Goal: Find specific page/section: Find specific page/section

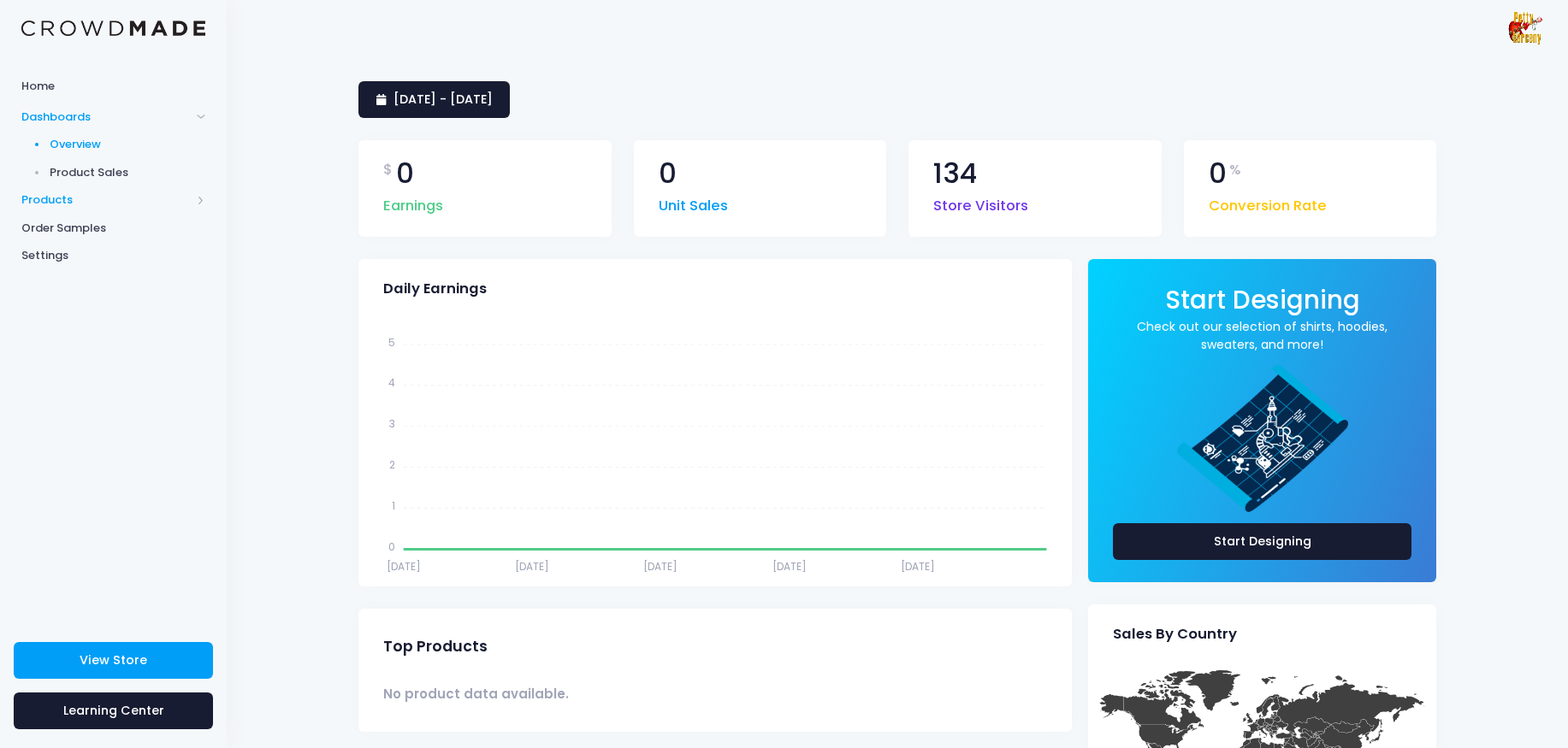
click at [65, 205] on span "Products" at bounding box center [106, 200] width 169 height 17
click at [90, 259] on span "Storefront" at bounding box center [128, 255] width 157 height 17
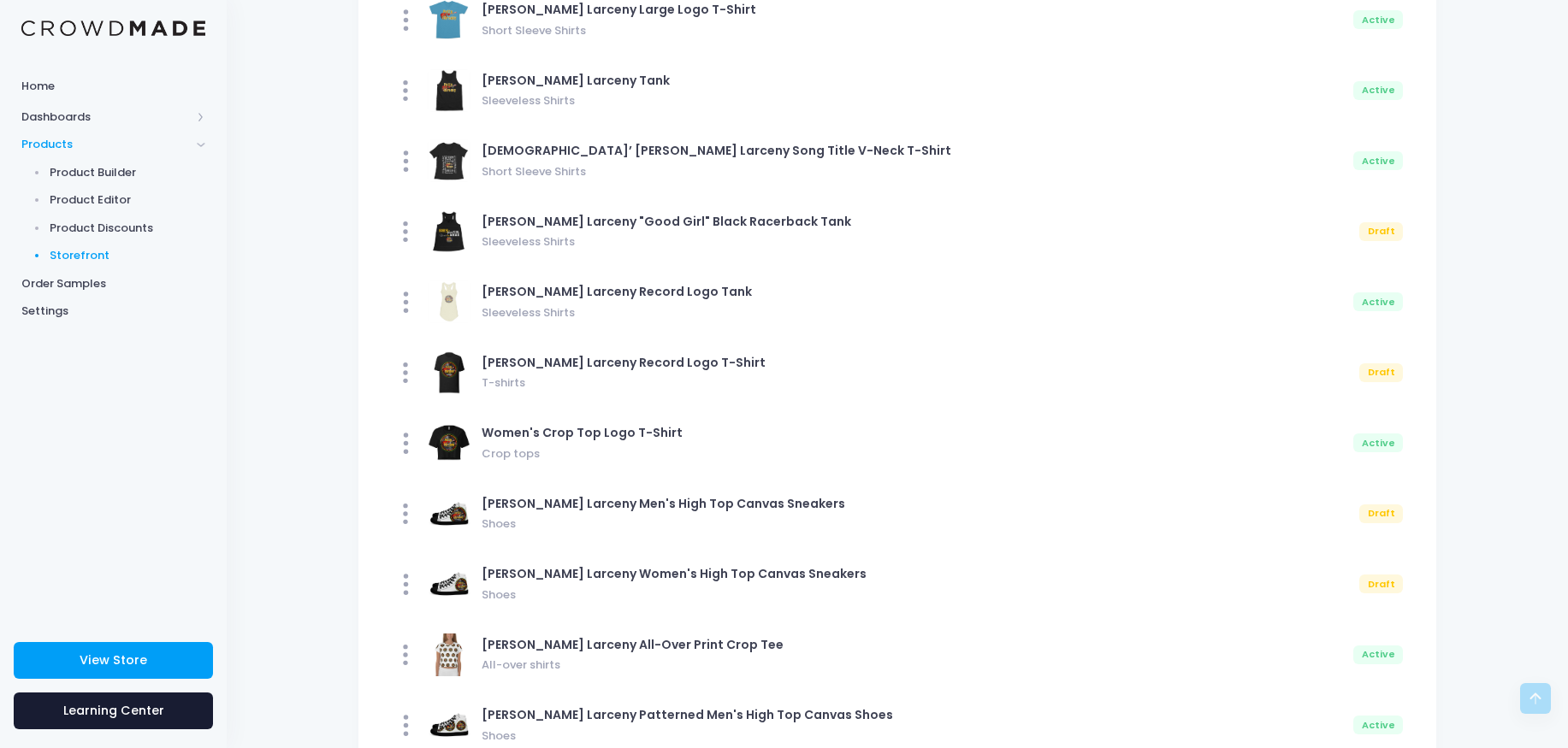
scroll to position [2741, 0]
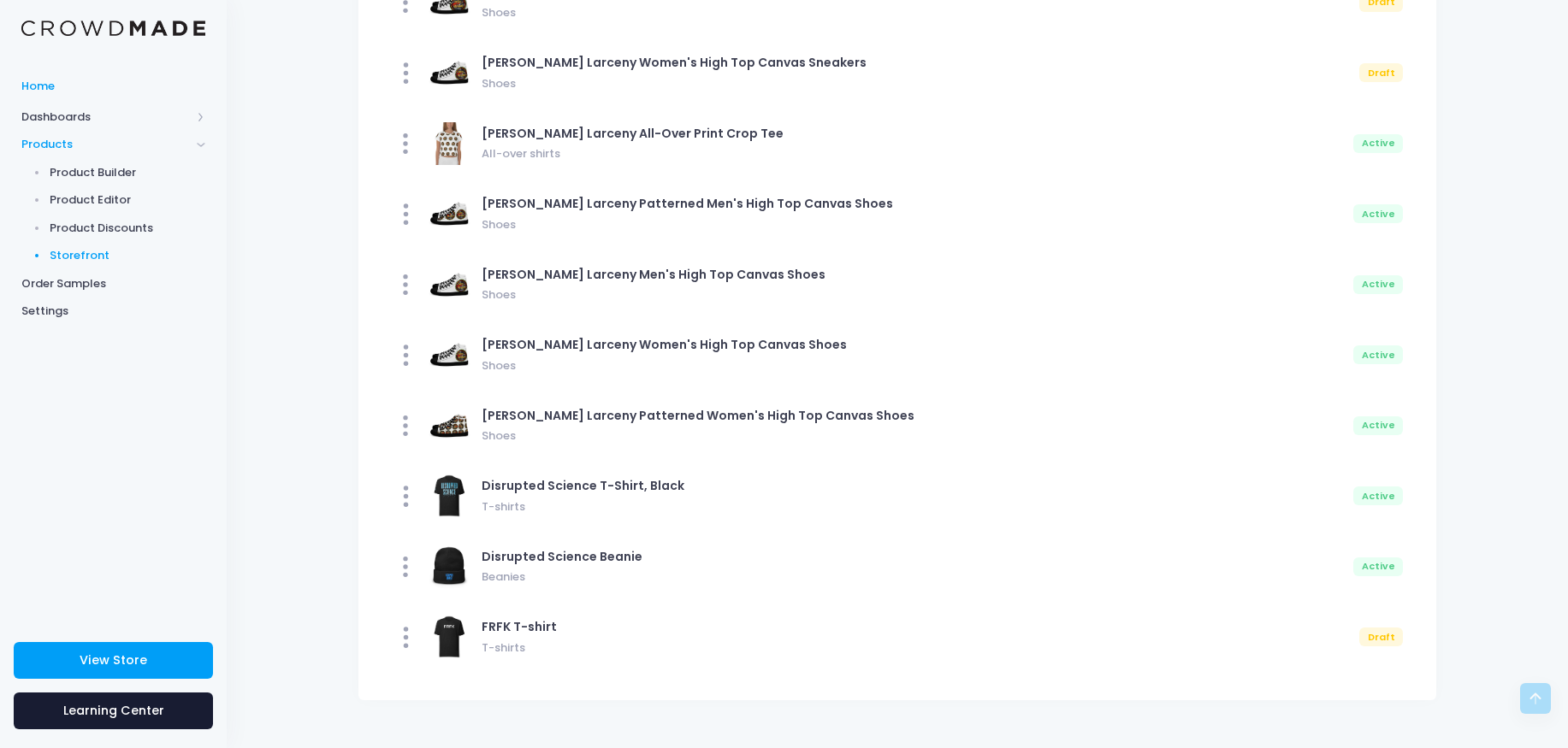
click at [53, 86] on span "Home" at bounding box center [113, 86] width 184 height 17
